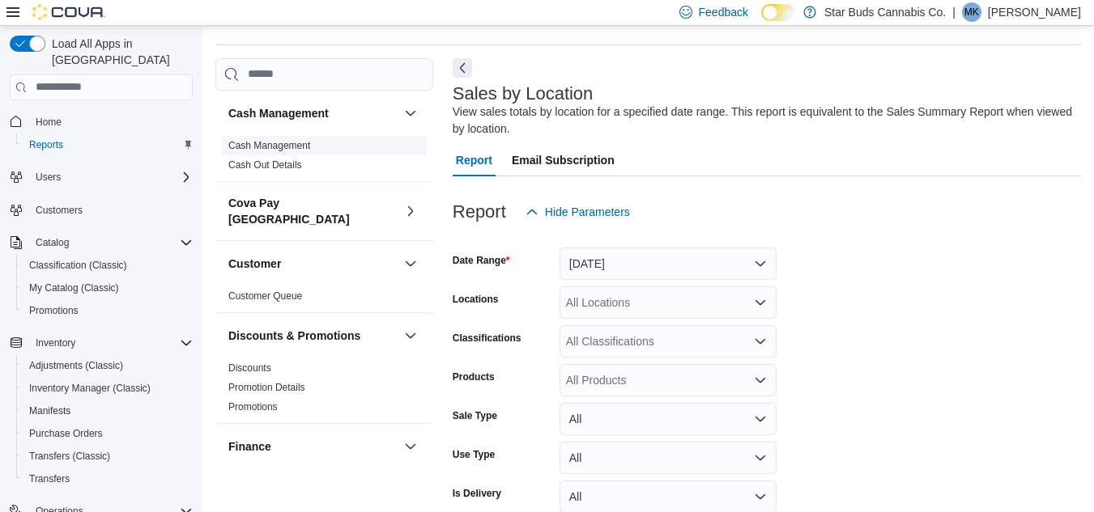
scroll to position [54, 0]
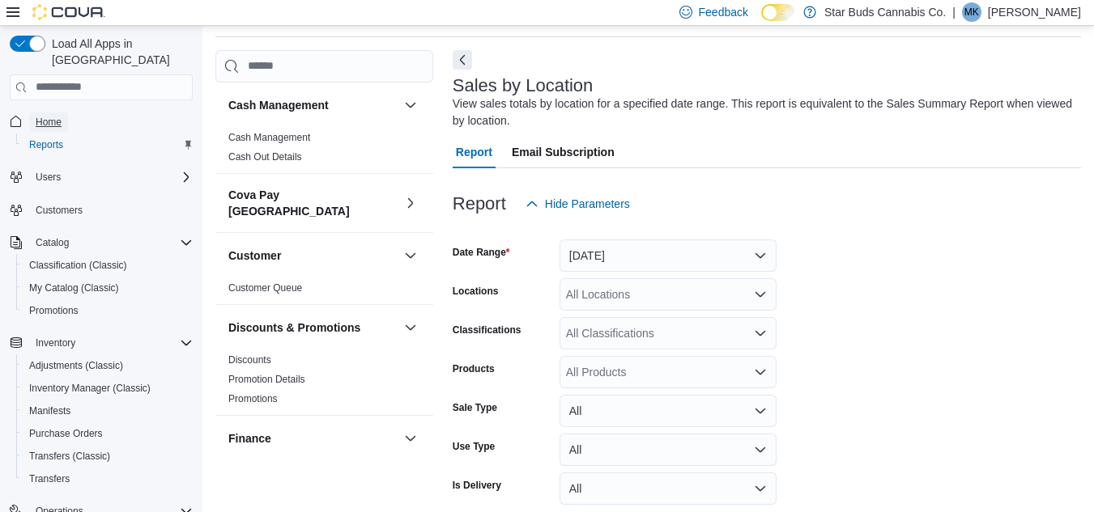
click at [65, 113] on link "Home" at bounding box center [48, 122] width 39 height 19
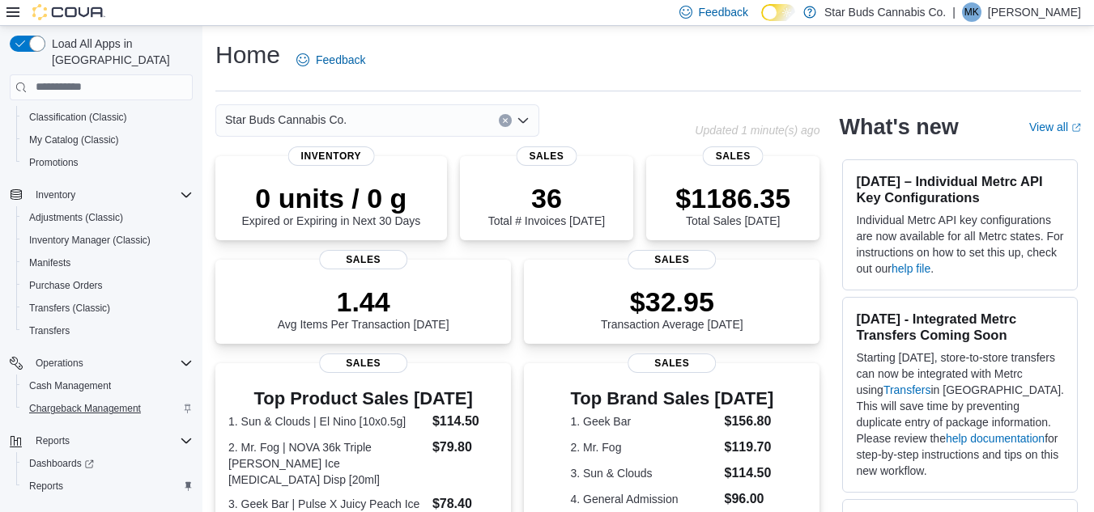
scroll to position [163, 0]
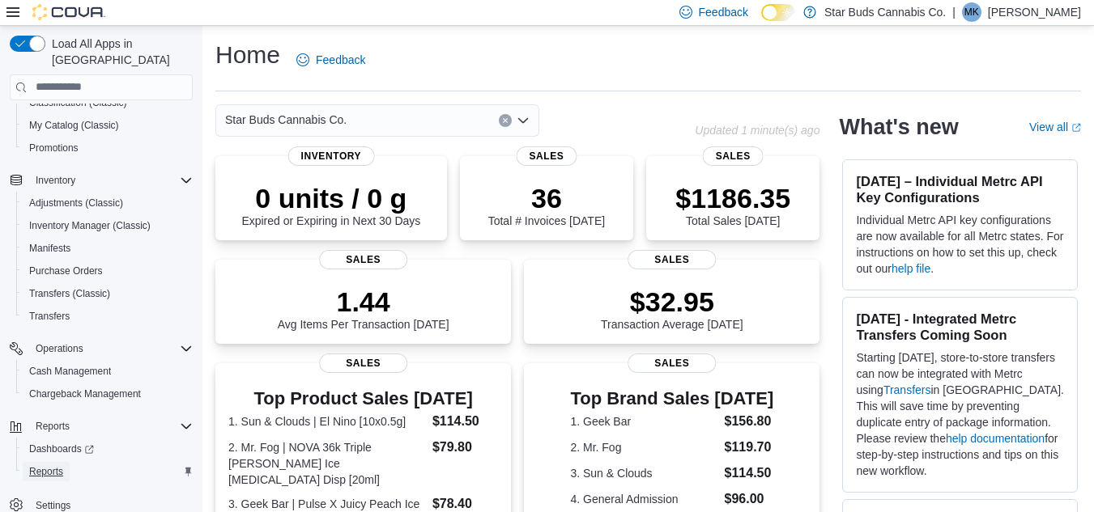
click at [62, 462] on span "Reports" at bounding box center [46, 471] width 34 height 19
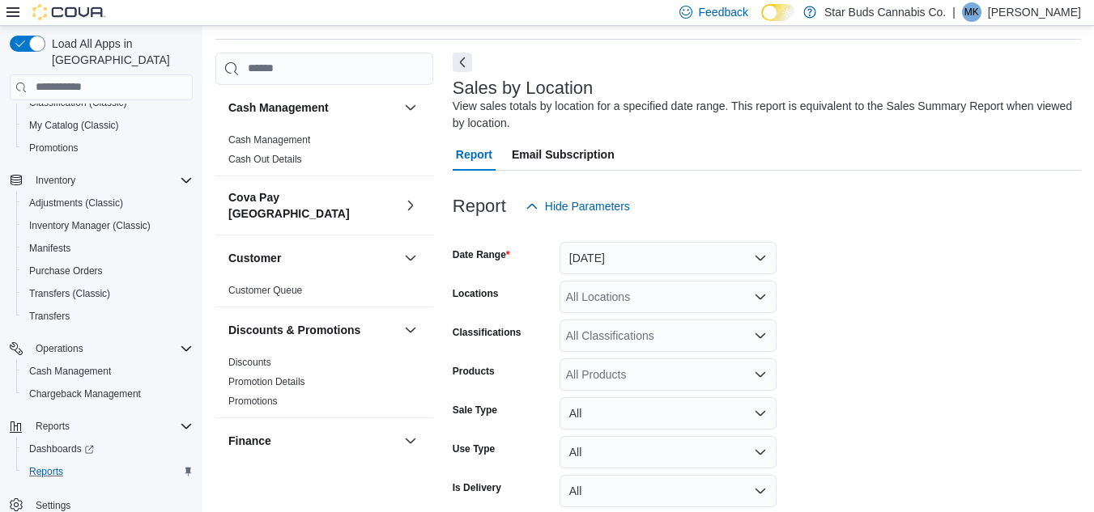
scroll to position [54, 0]
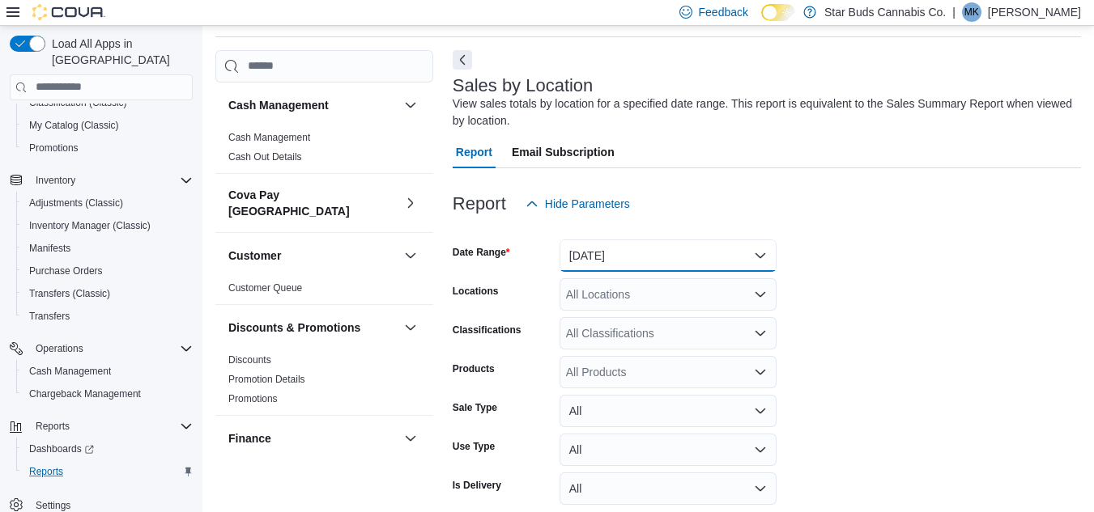
click at [627, 258] on button "[DATE]" at bounding box center [667, 256] width 217 height 32
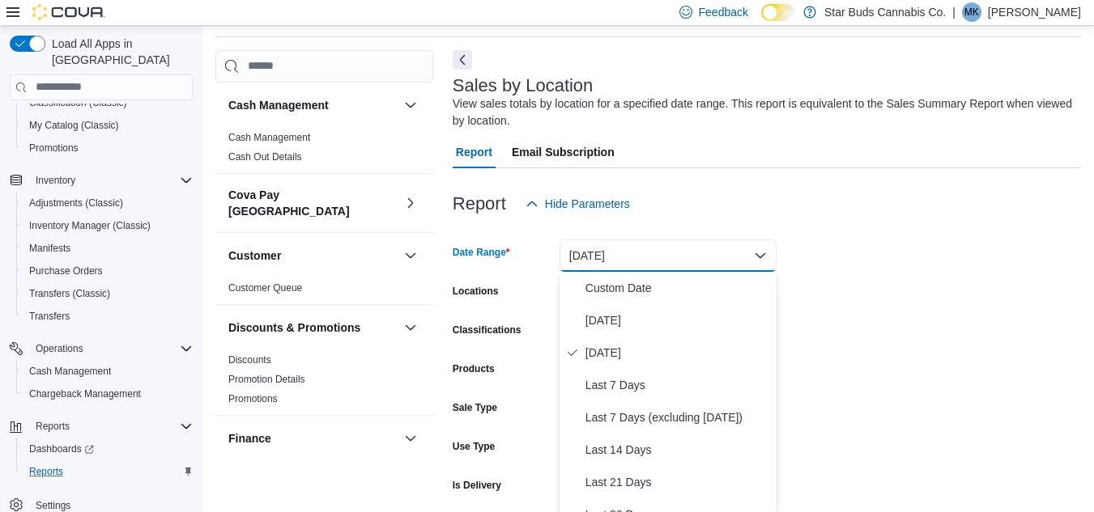
scroll to position [57, 0]
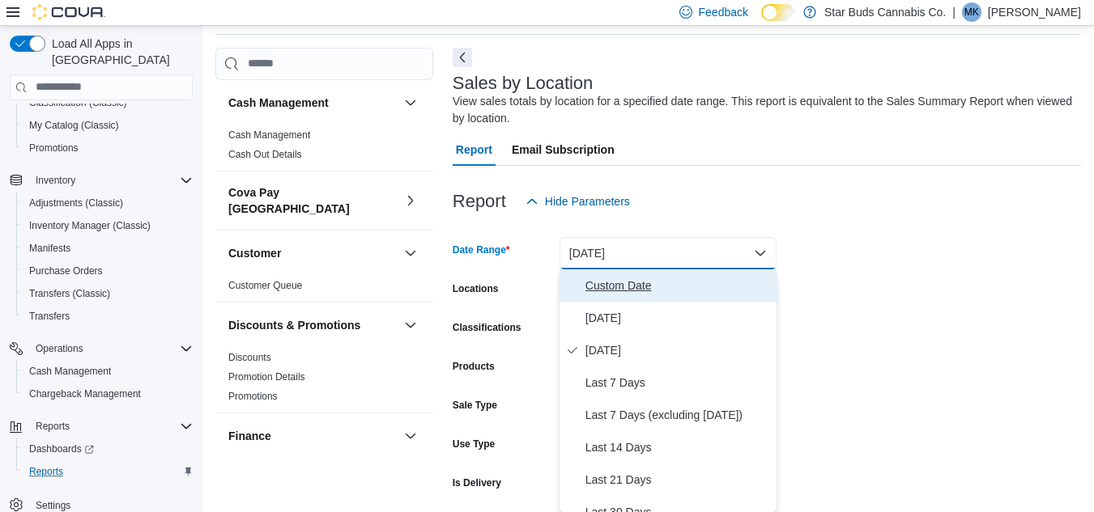
click at [612, 279] on span "Custom Date" at bounding box center [677, 285] width 185 height 19
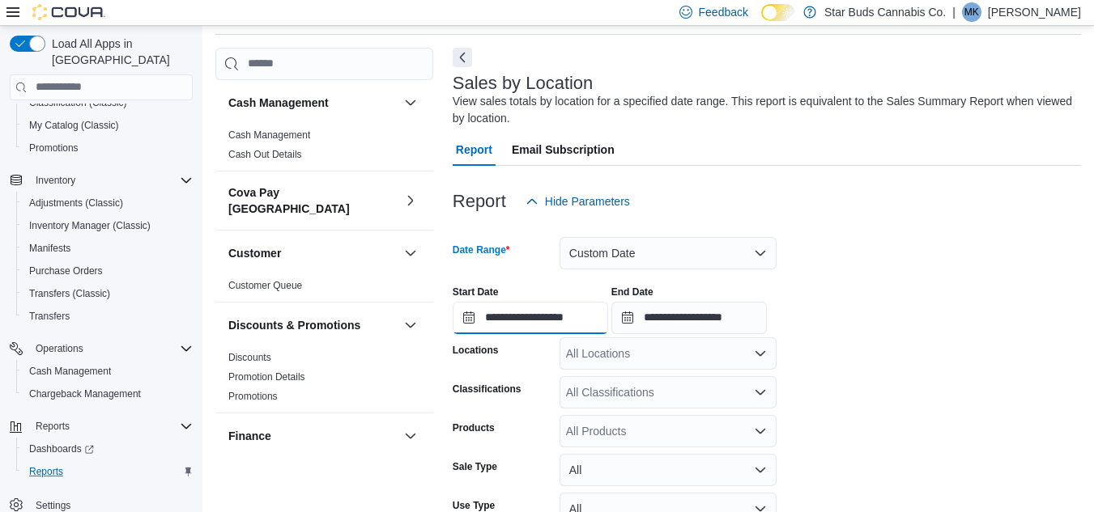
click at [468, 321] on input "**********" at bounding box center [529, 318] width 155 height 32
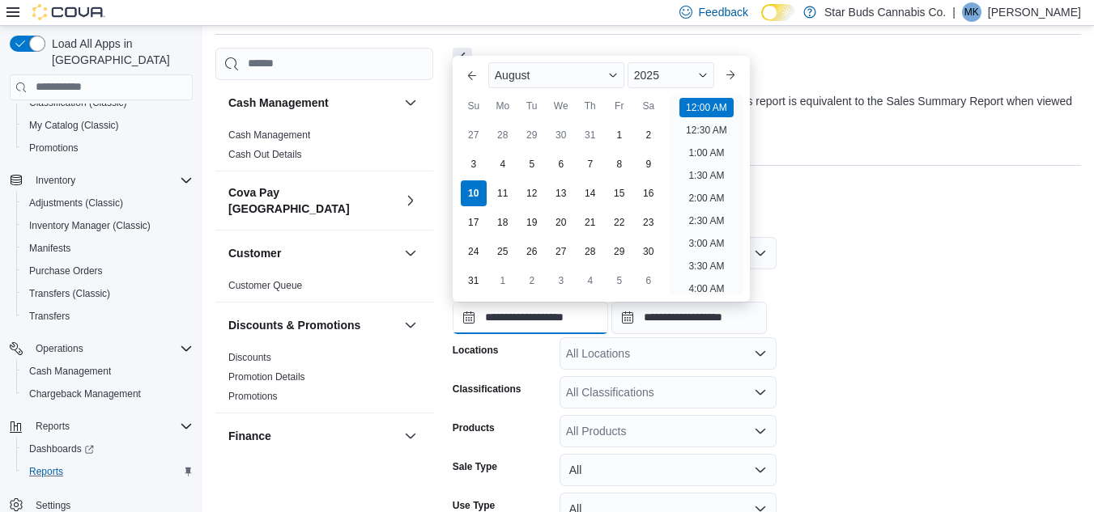
scroll to position [50, 0]
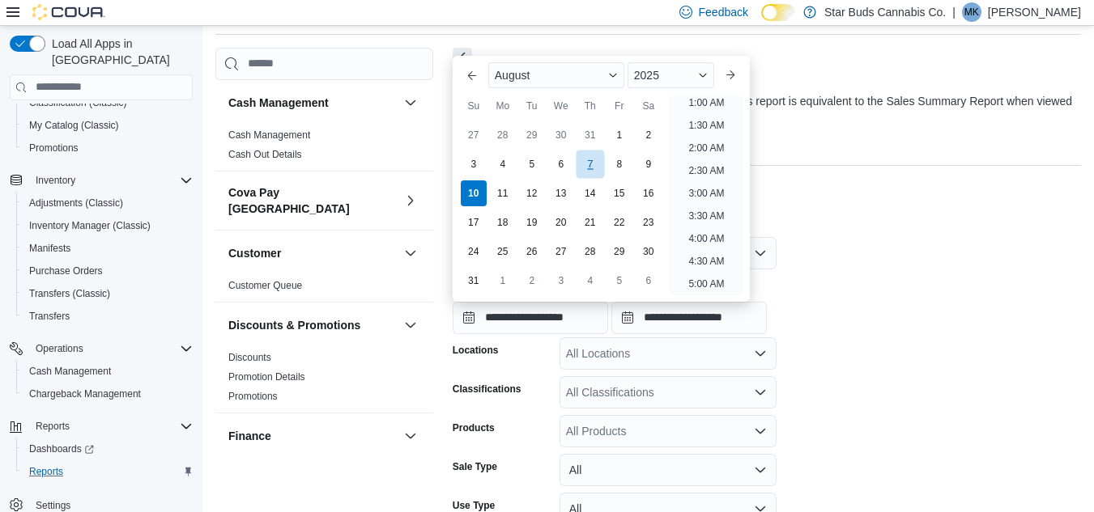
click at [596, 163] on div "7" at bounding box center [590, 164] width 28 height 28
type input "**********"
click at [610, 350] on div "All Locations" at bounding box center [667, 354] width 217 height 32
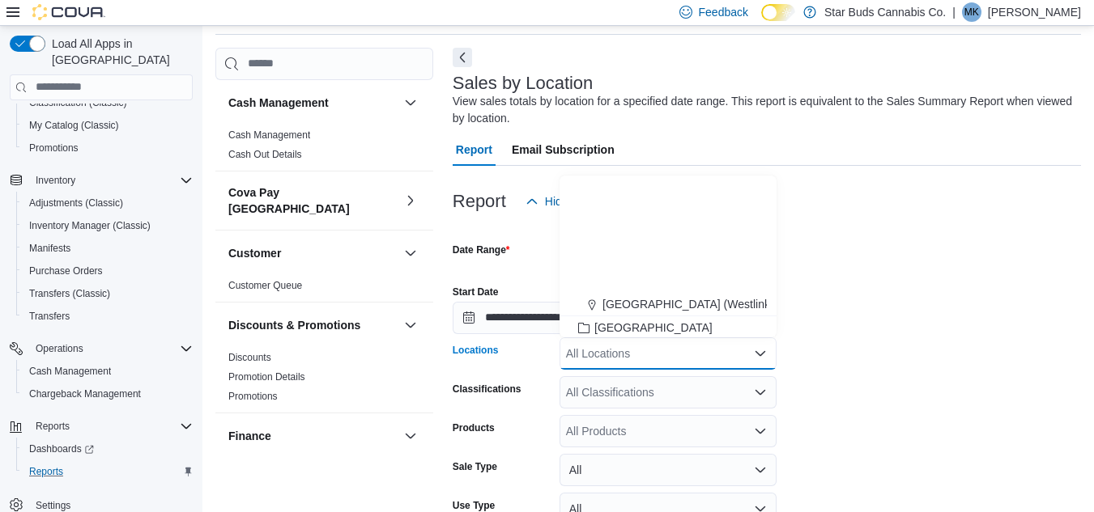
scroll to position [162, 0]
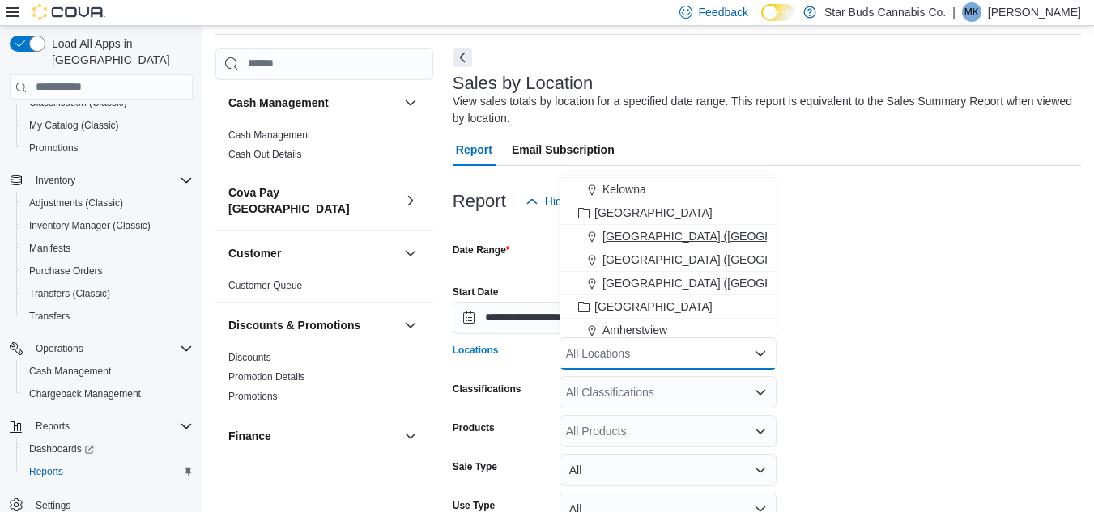
click at [613, 234] on span "[GEOGRAPHIC_DATA] ([GEOGRAPHIC_DATA])" at bounding box center [725, 236] width 247 height 16
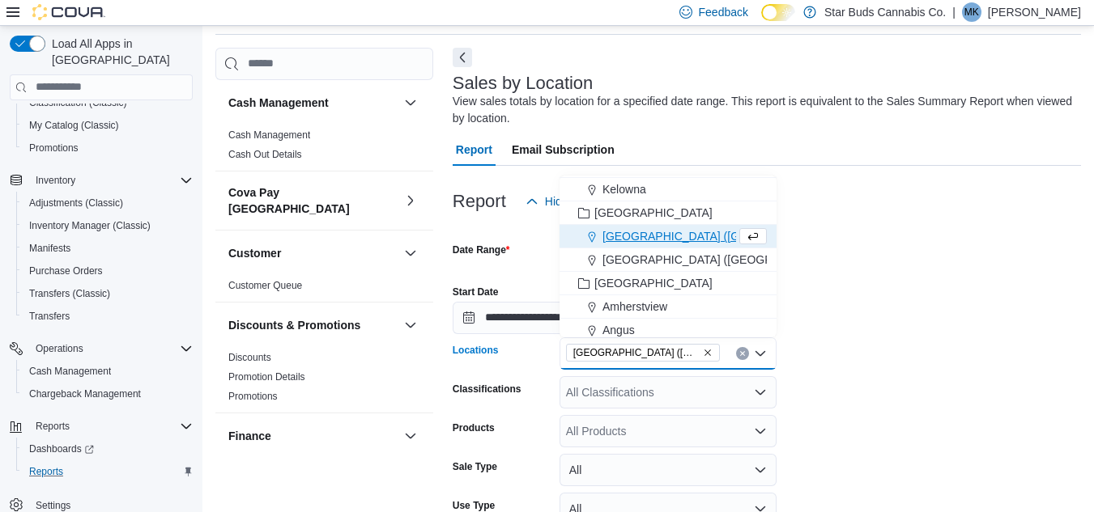
click at [612, 389] on div "All Classifications" at bounding box center [667, 392] width 217 height 32
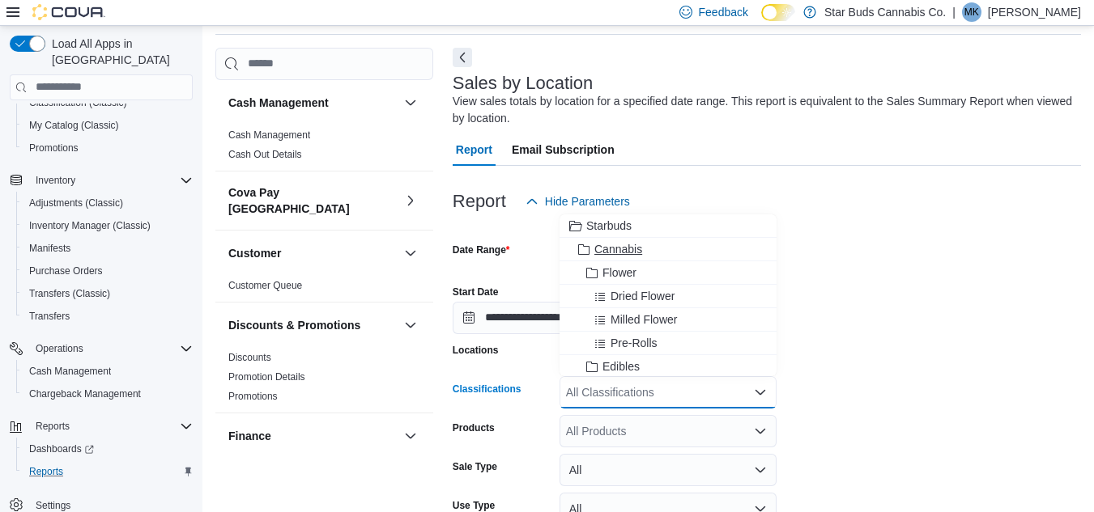
click at [605, 244] on span "Cannabis" at bounding box center [618, 249] width 48 height 16
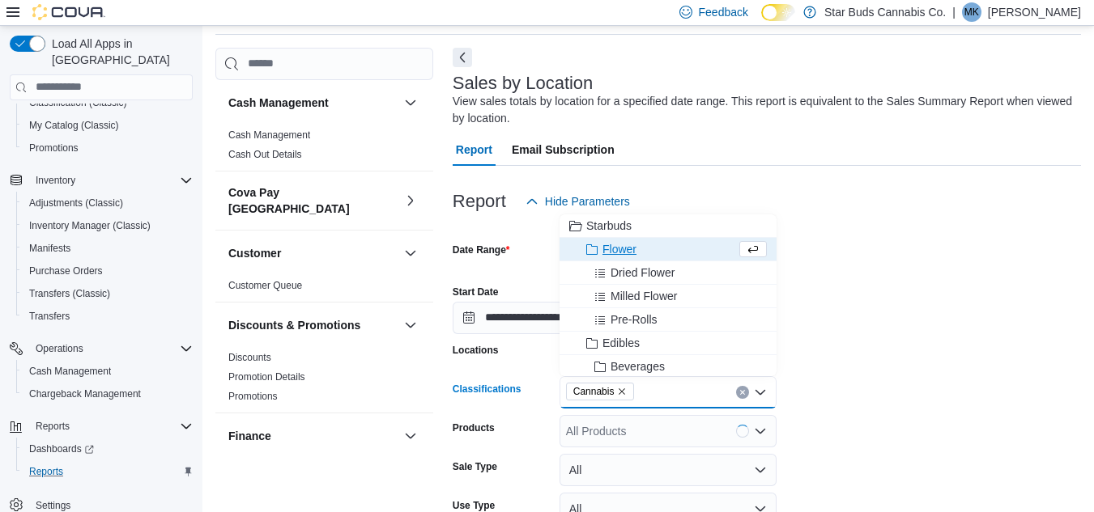
click at [834, 297] on div "**********" at bounding box center [766, 304] width 628 height 62
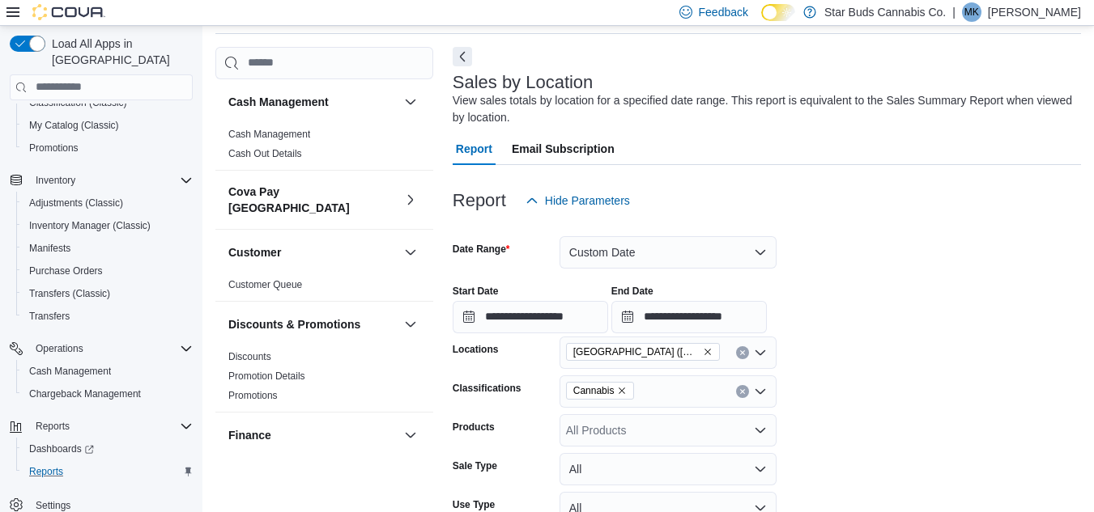
scroll to position [57, 0]
click at [461, 59] on button "Next" at bounding box center [461, 56] width 19 height 19
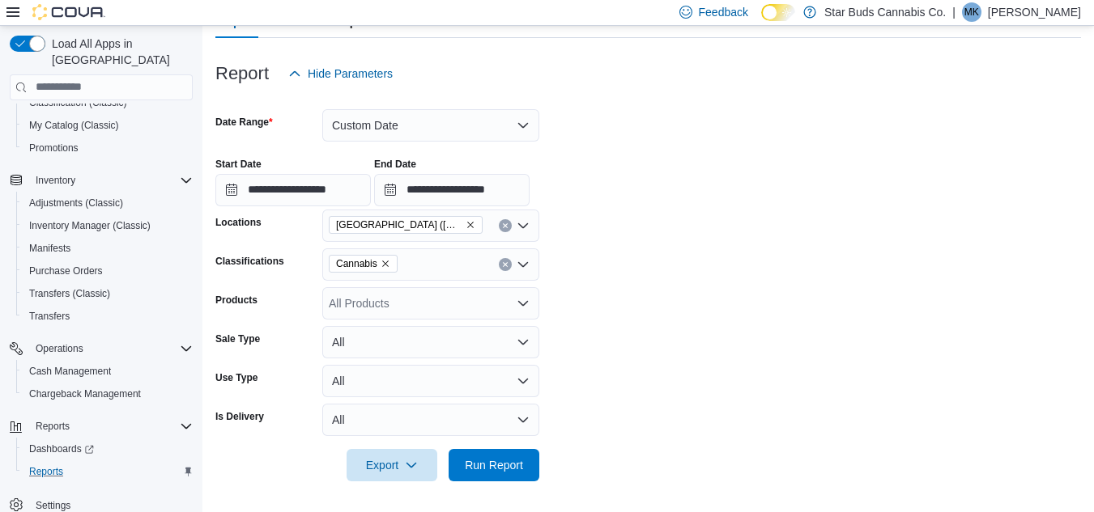
scroll to position [169, 0]
click at [508, 457] on span "Run Report" at bounding box center [494, 463] width 58 height 16
